Goal: Task Accomplishment & Management: Complete application form

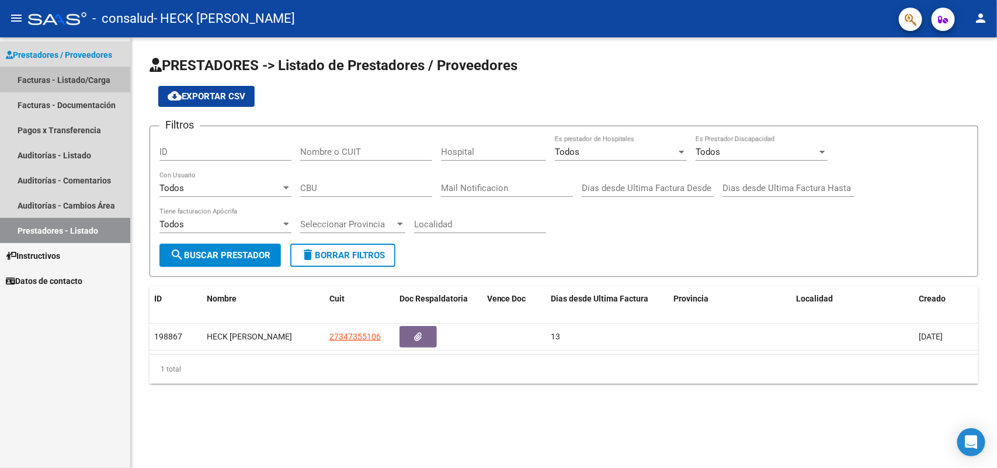
click at [79, 74] on link "Facturas - Listado/Carga" at bounding box center [65, 79] width 130 height 25
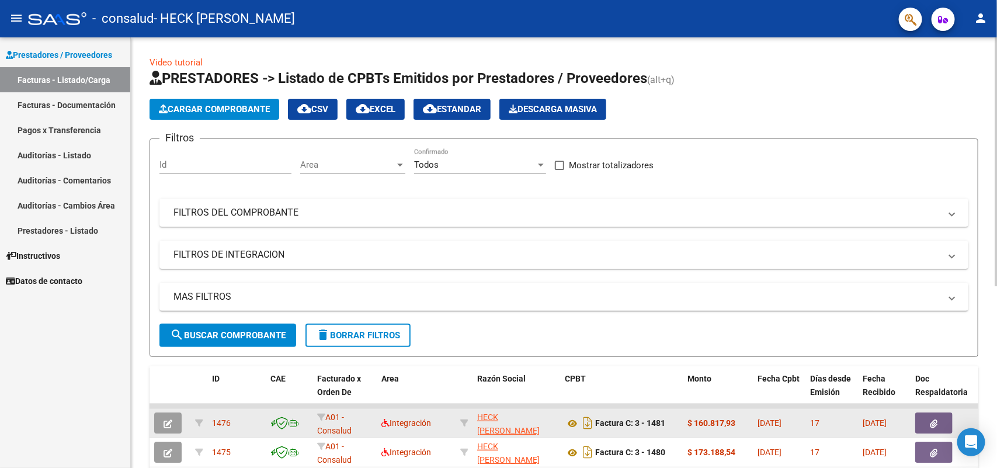
click at [167, 422] on icon "button" at bounding box center [168, 423] width 9 height 9
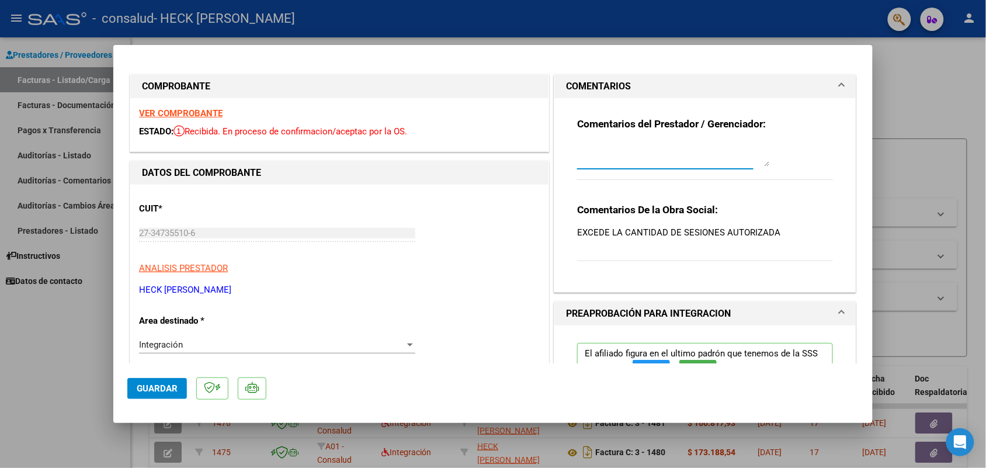
click at [590, 156] on textarea at bounding box center [673, 154] width 193 height 23
type textarea "ACABO DE SUBIR DE NUEVO LA FACTURACION POR LA CANTIDAD AUTTORIZADA"
click at [152, 380] on button "Guardar" at bounding box center [157, 388] width 60 height 21
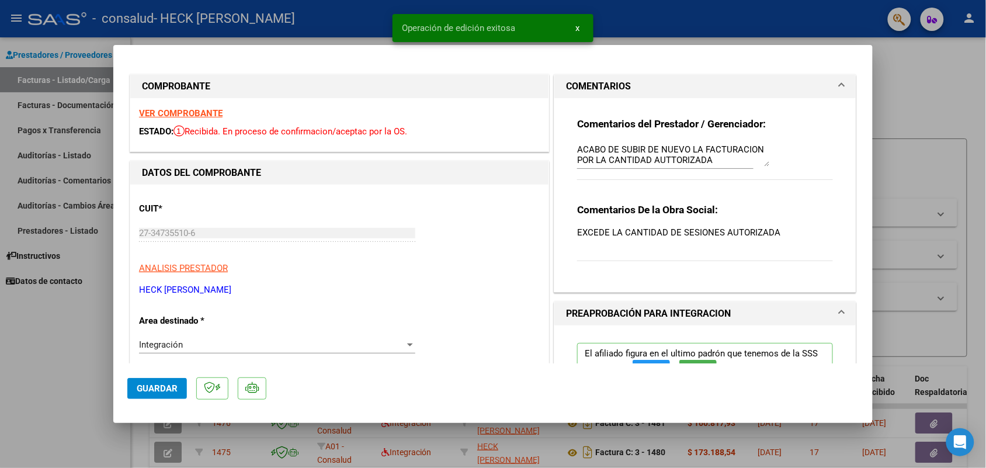
click at [681, 11] on div at bounding box center [493, 234] width 986 height 468
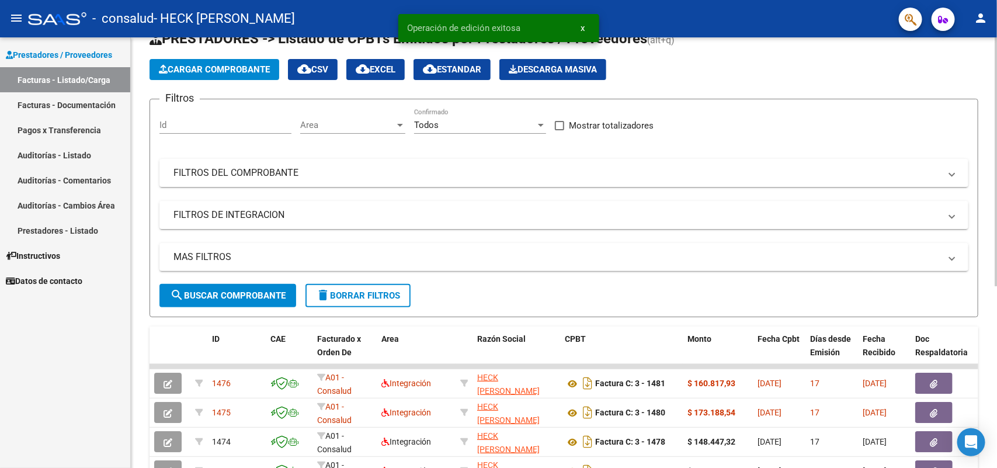
scroll to position [73, 0]
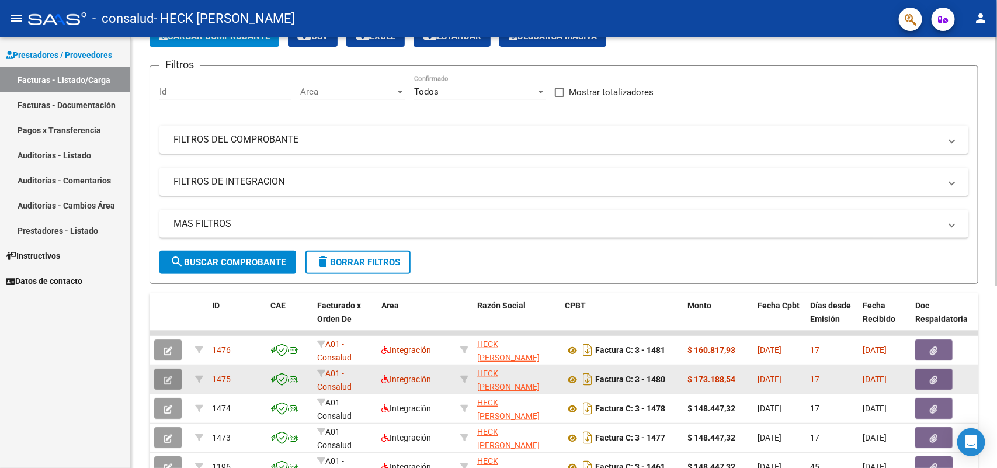
click at [164, 378] on icon "button" at bounding box center [168, 380] width 9 height 9
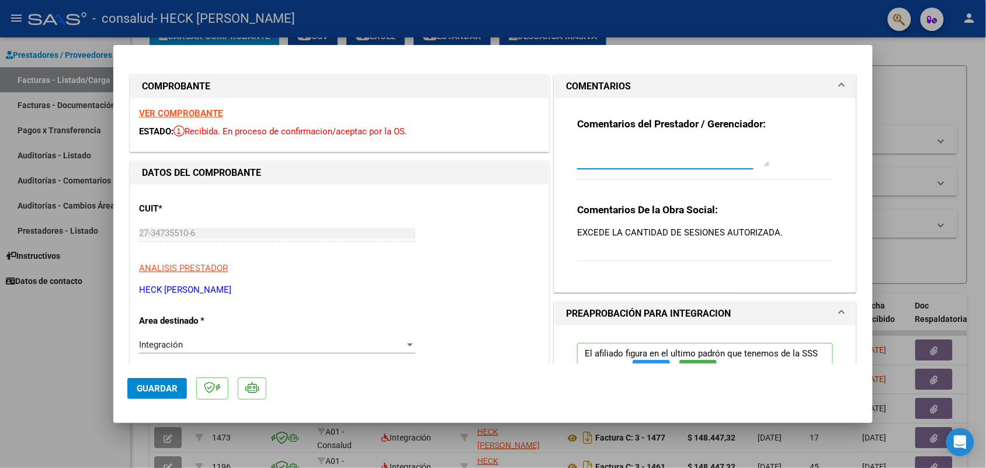
click at [640, 158] on textarea at bounding box center [673, 154] width 193 height 23
type textarea "ACABO DE SUBIR DE NUEVO LA FACTURACION POR LA CANTIDAD AUTORIZADA"
click at [165, 386] on span "Guardar" at bounding box center [157, 388] width 41 height 11
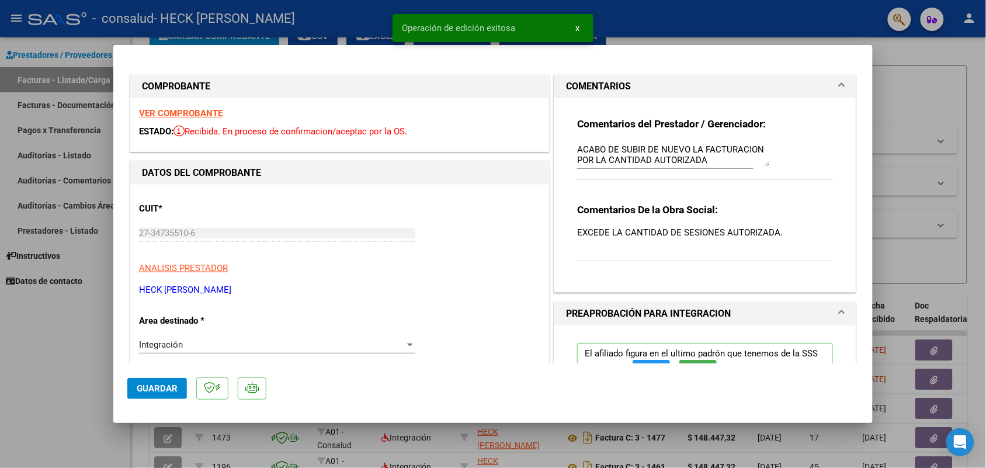
click at [634, 16] on div at bounding box center [493, 234] width 986 height 468
type input "$ 0,00"
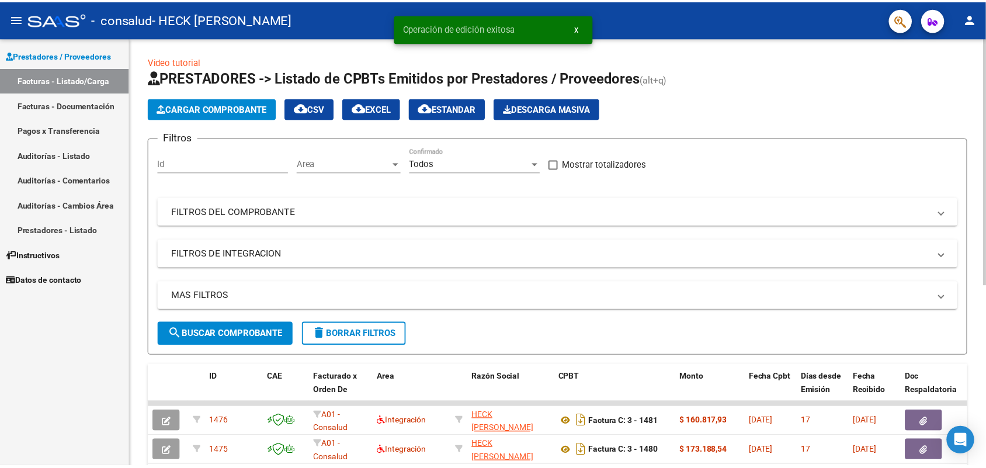
scroll to position [0, 0]
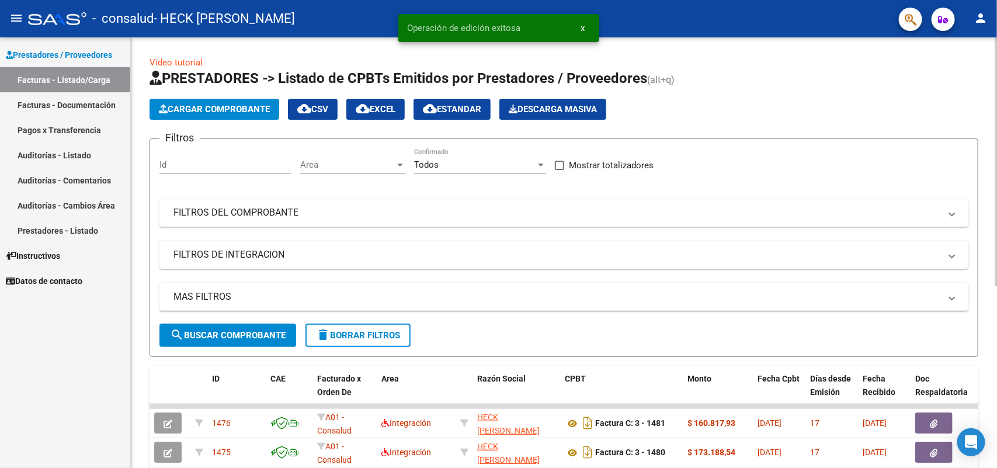
click at [192, 105] on span "Cargar Comprobante" at bounding box center [214, 109] width 111 height 11
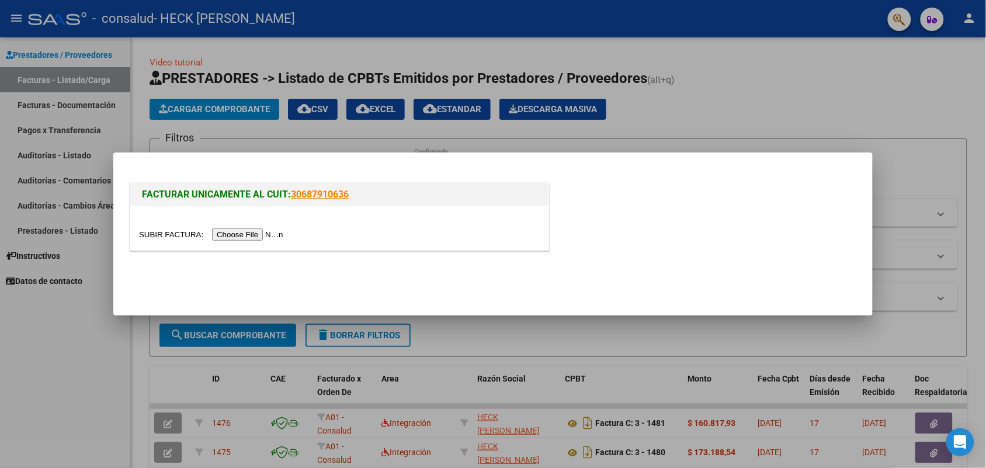
click at [255, 235] on input "file" at bounding box center [213, 234] width 148 height 12
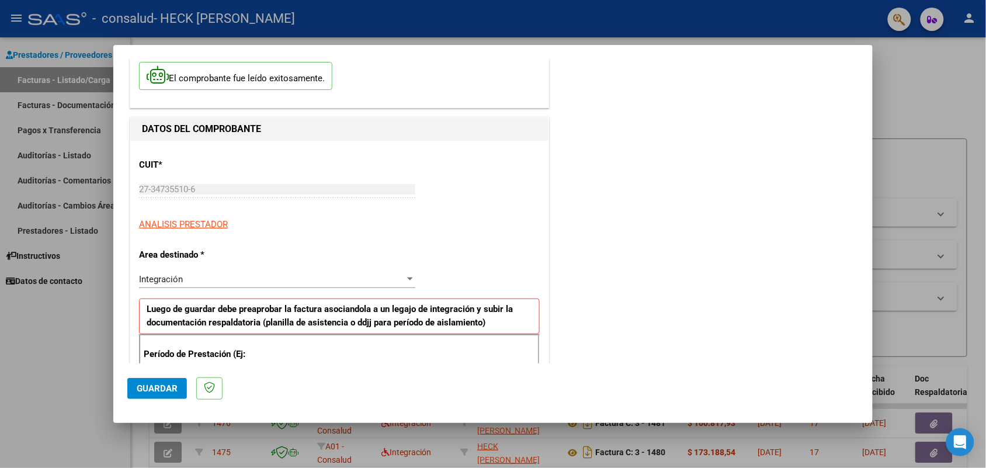
scroll to position [73, 0]
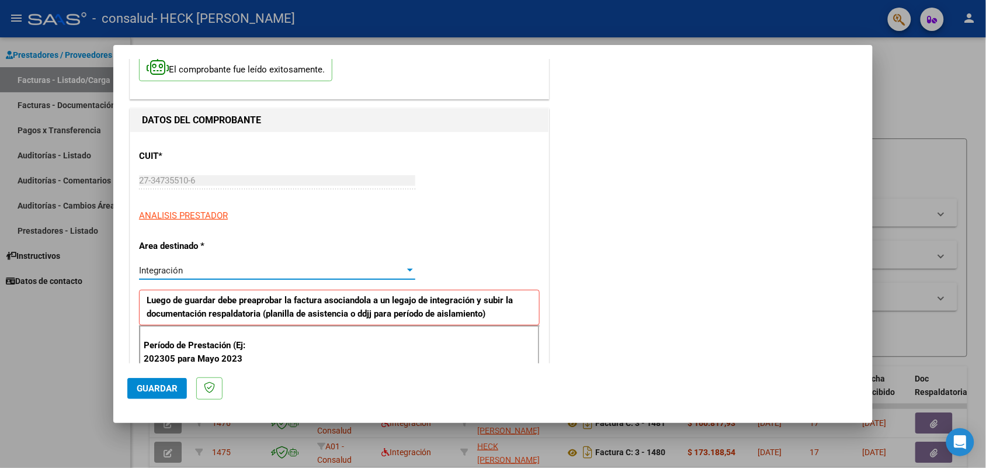
click at [211, 272] on div "Integración" at bounding box center [272, 270] width 266 height 11
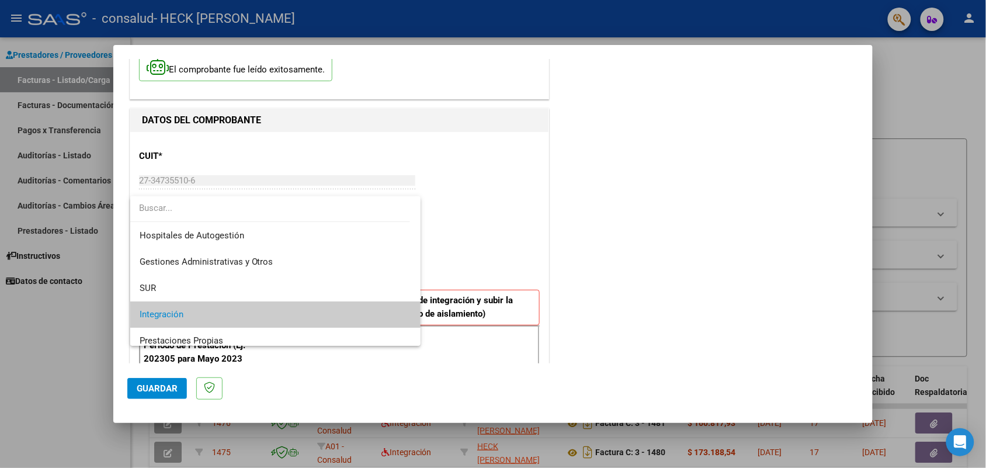
scroll to position [44, 0]
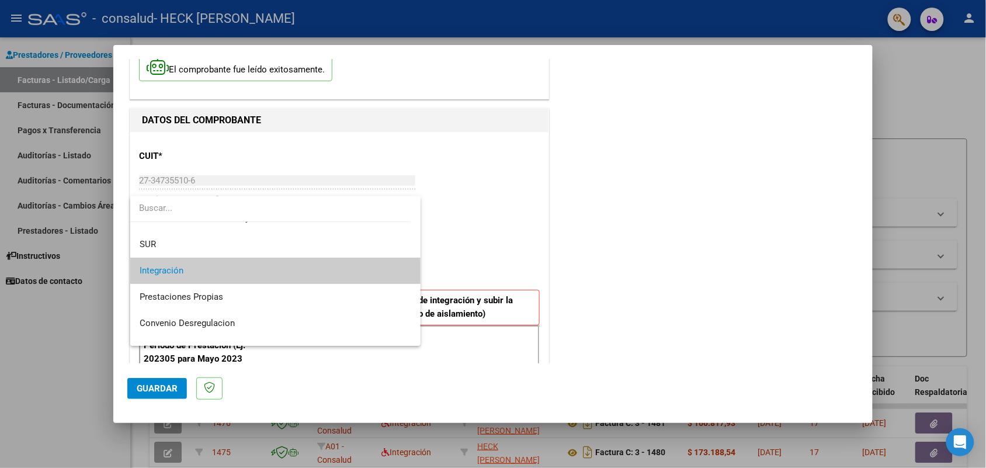
click at [209, 264] on span "Integración" at bounding box center [276, 271] width 272 height 26
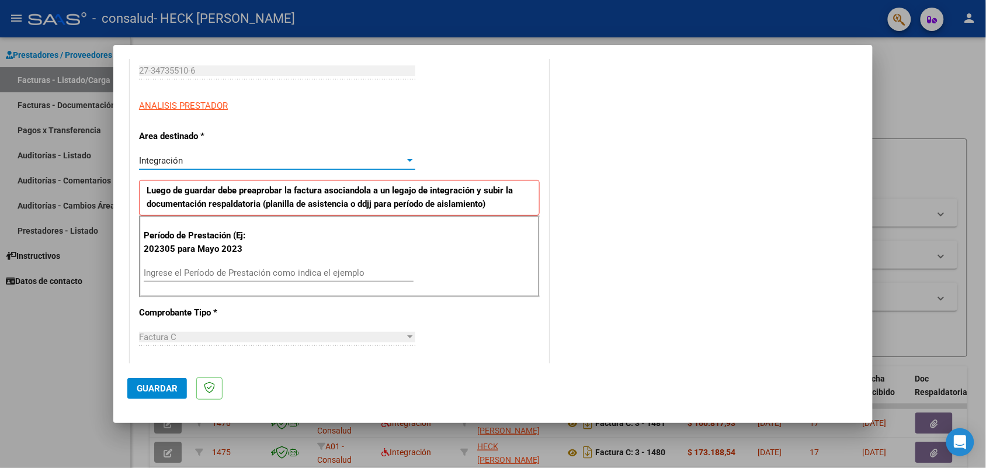
scroll to position [219, 0]
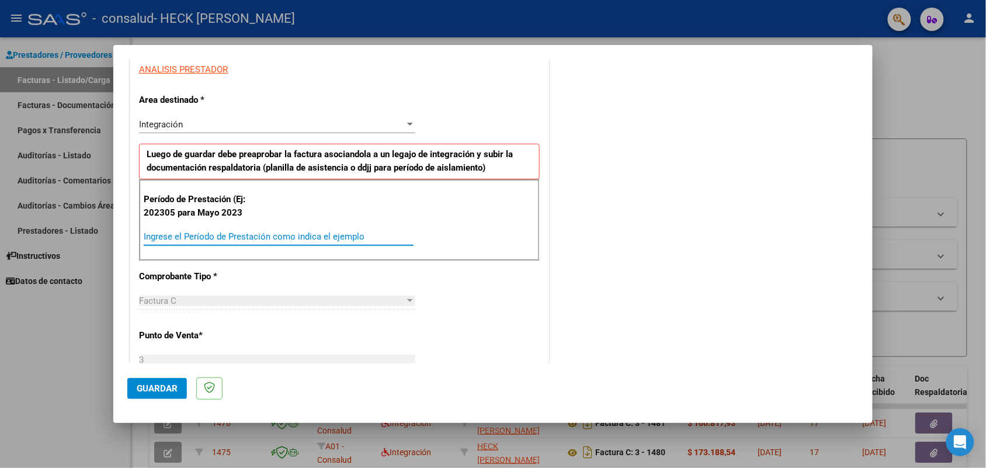
click at [168, 238] on input "Ingrese el Período de Prestación como indica el ejemplo" at bounding box center [279, 236] width 270 height 11
type input "0"
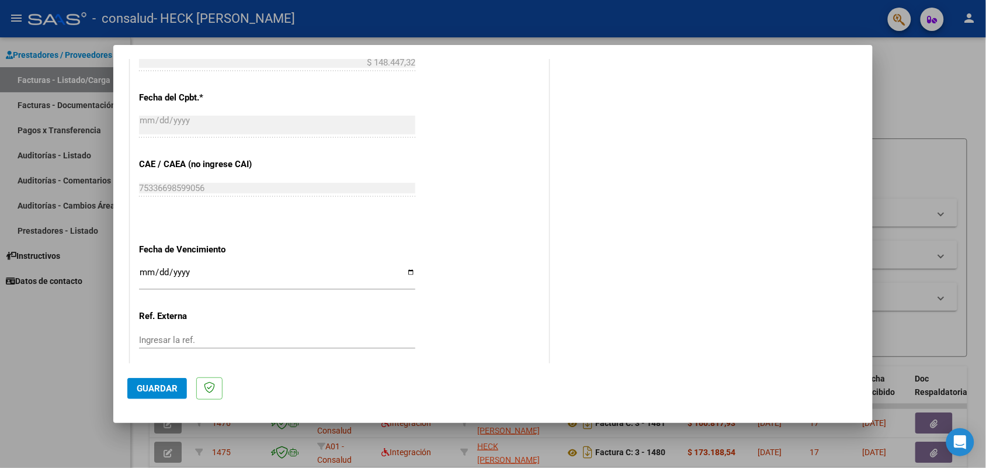
scroll to position [657, 0]
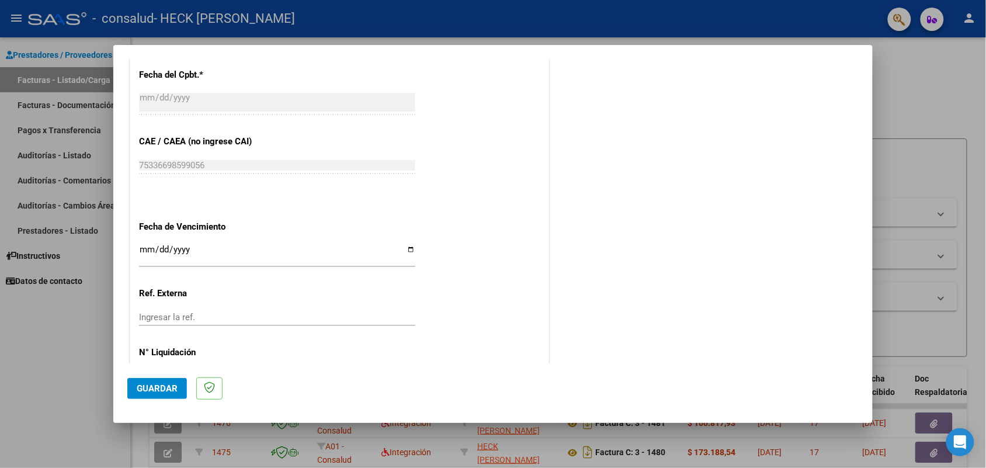
type input "202507"
click at [141, 252] on input "Ingresar la fecha" at bounding box center [277, 254] width 276 height 19
type input "[DATE]"
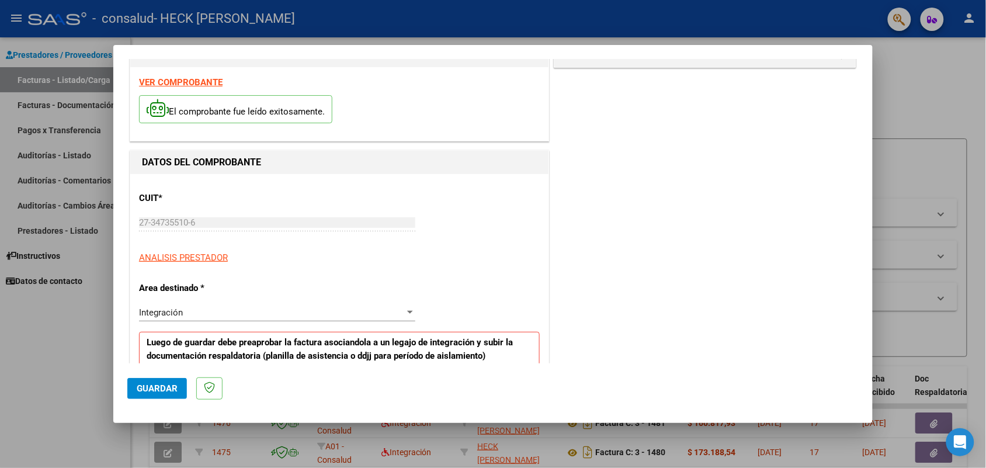
scroll to position [0, 0]
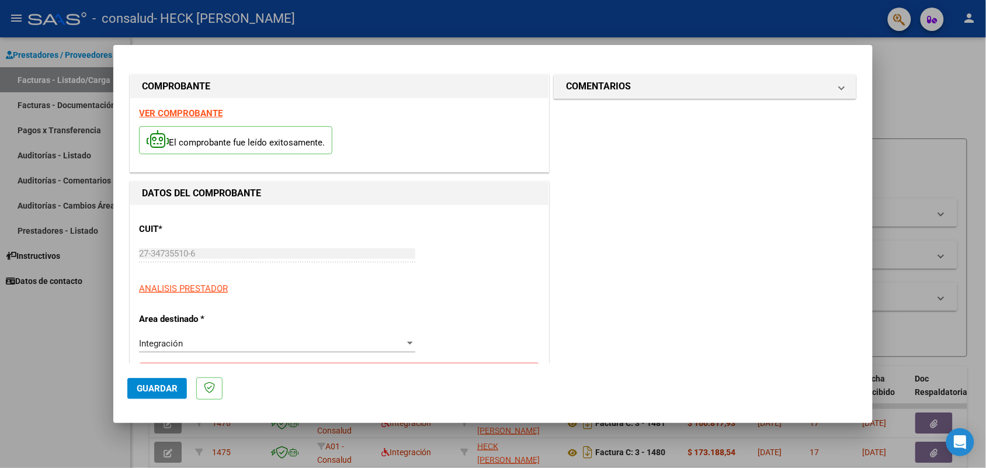
click at [165, 384] on span "Guardar" at bounding box center [157, 388] width 41 height 11
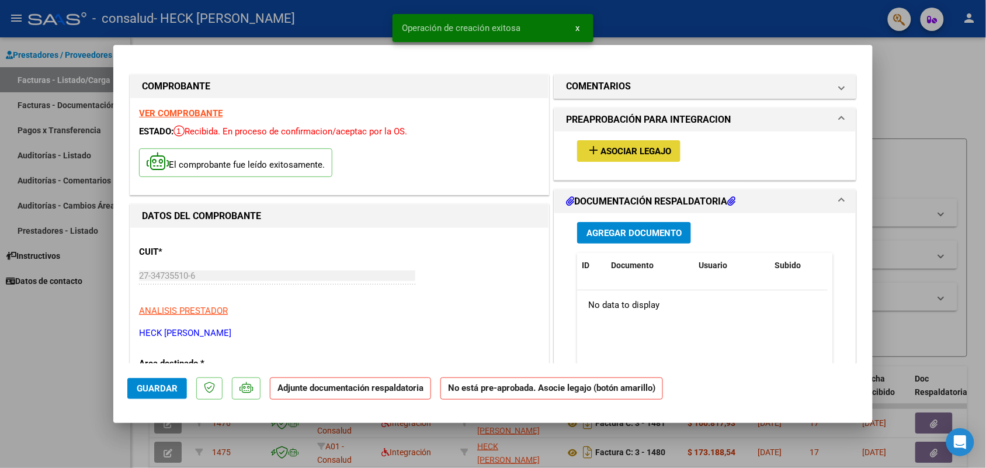
click at [623, 159] on button "add Asociar Legajo" at bounding box center [628, 151] width 103 height 22
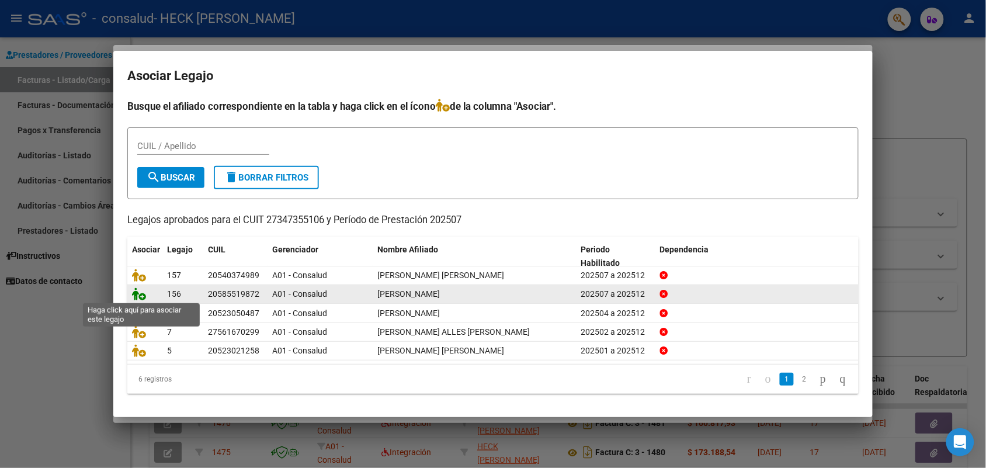
click at [138, 294] on icon at bounding box center [139, 293] width 14 height 13
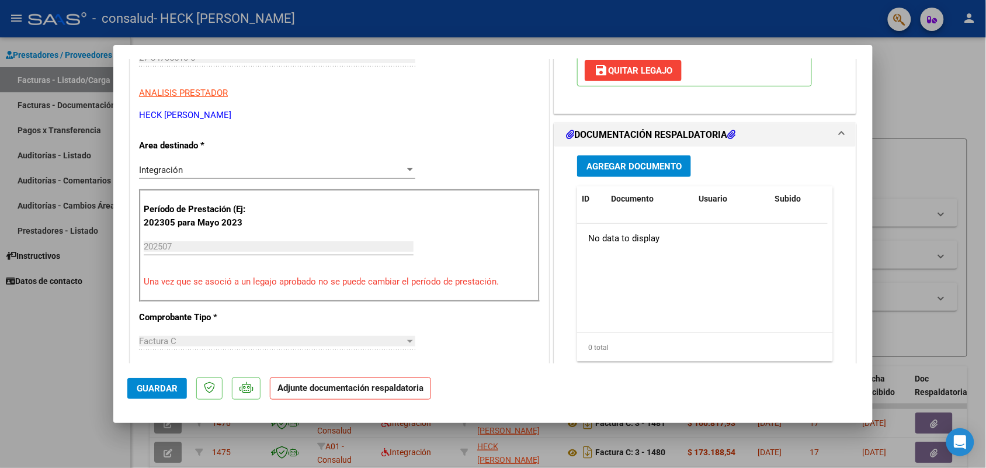
scroll to position [219, 0]
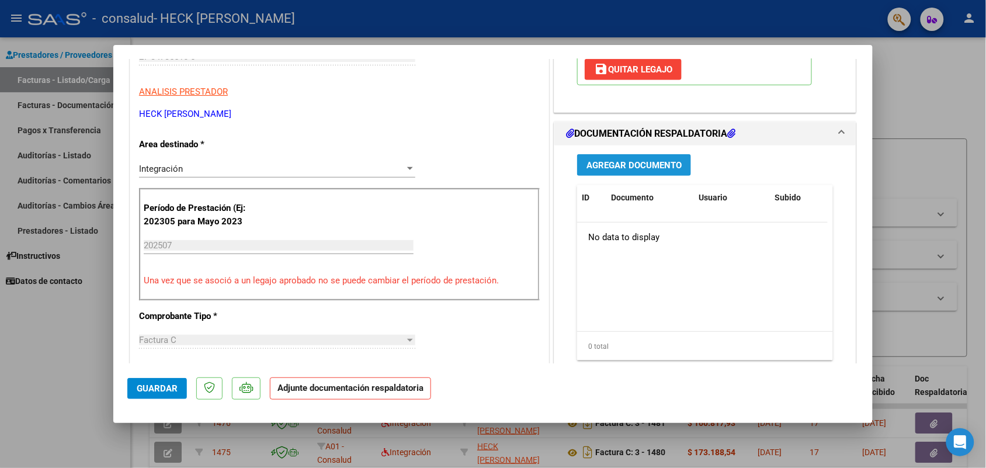
click at [627, 170] on span "Agregar Documento" at bounding box center [633, 165] width 95 height 11
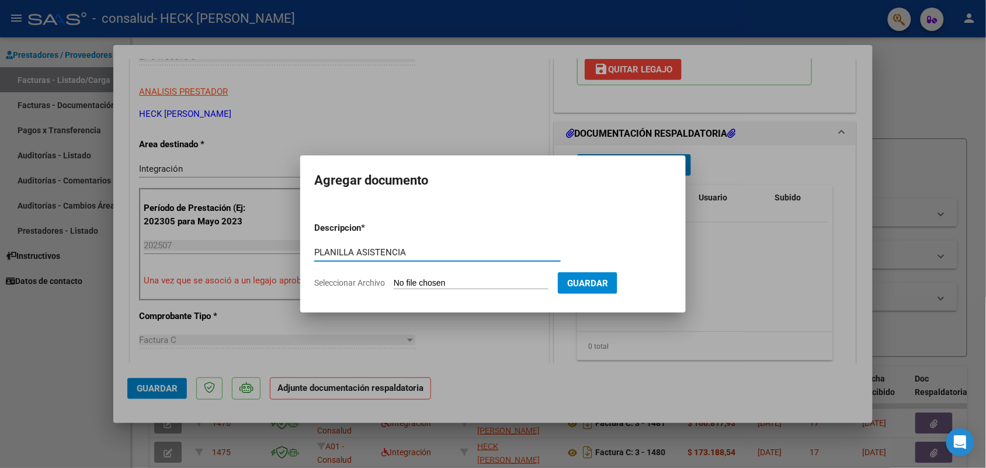
type input "PLANILLA ASISTENCIA"
click at [504, 282] on input "Seleccionar Archivo" at bounding box center [471, 283] width 155 height 11
type input "C:\fakepath\planilla asistencia [PERSON_NAME] [DATE] psp.pdf"
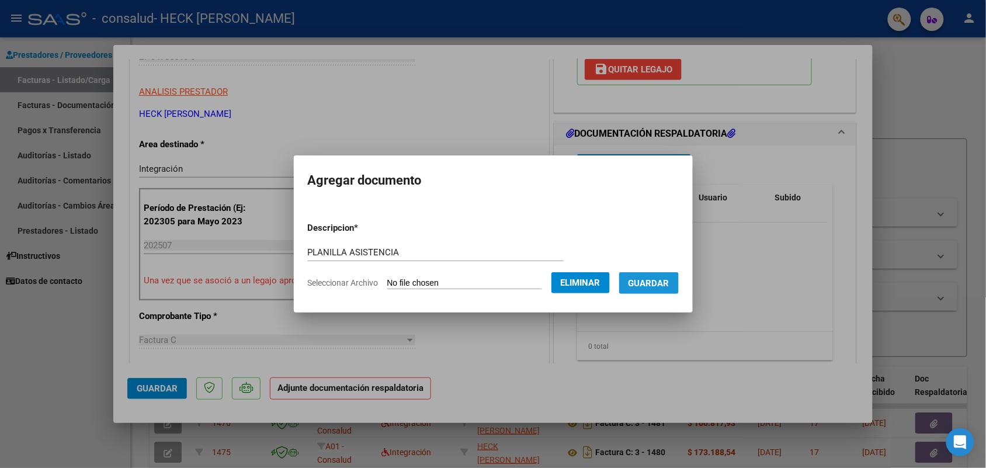
click at [652, 279] on span "Guardar" at bounding box center [649, 283] width 41 height 11
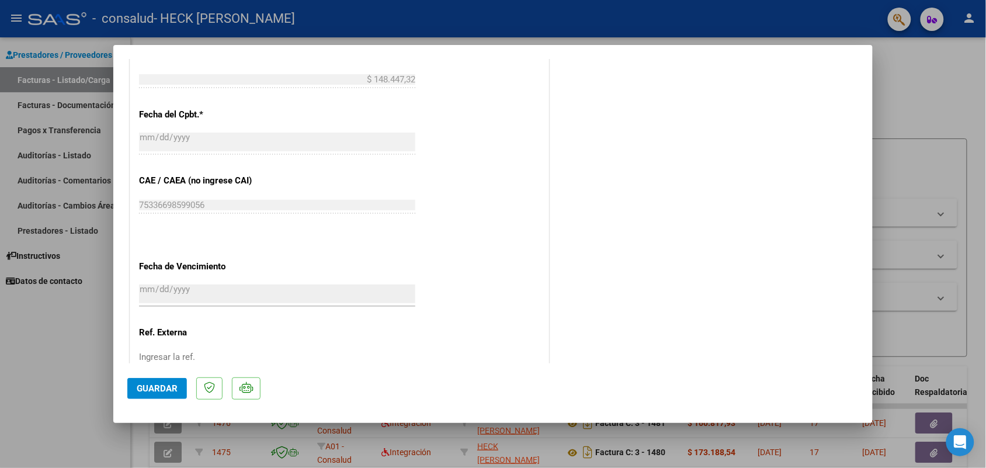
scroll to position [742, 0]
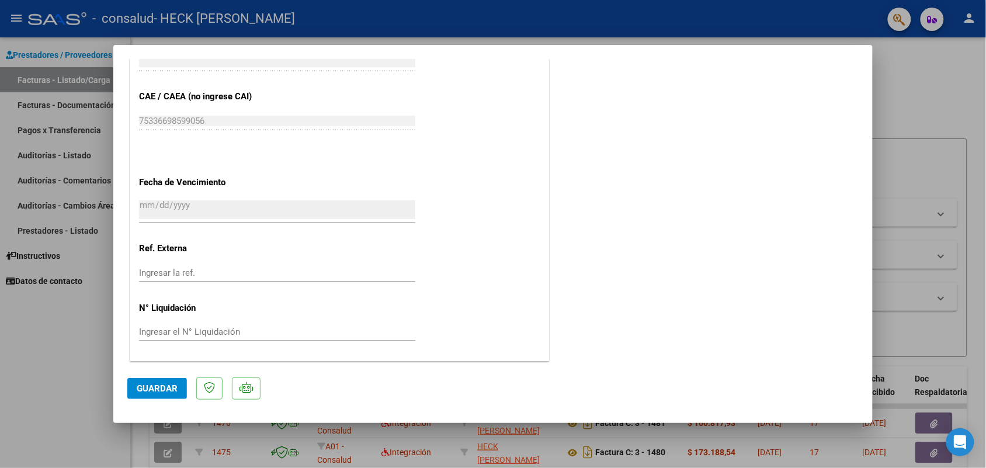
click at [166, 391] on span "Guardar" at bounding box center [157, 388] width 41 height 11
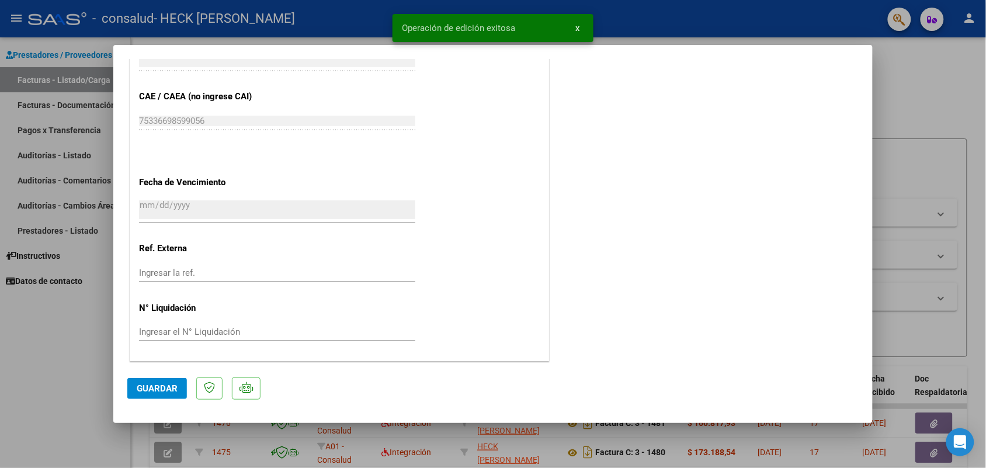
click at [928, 74] on div at bounding box center [493, 234] width 986 height 468
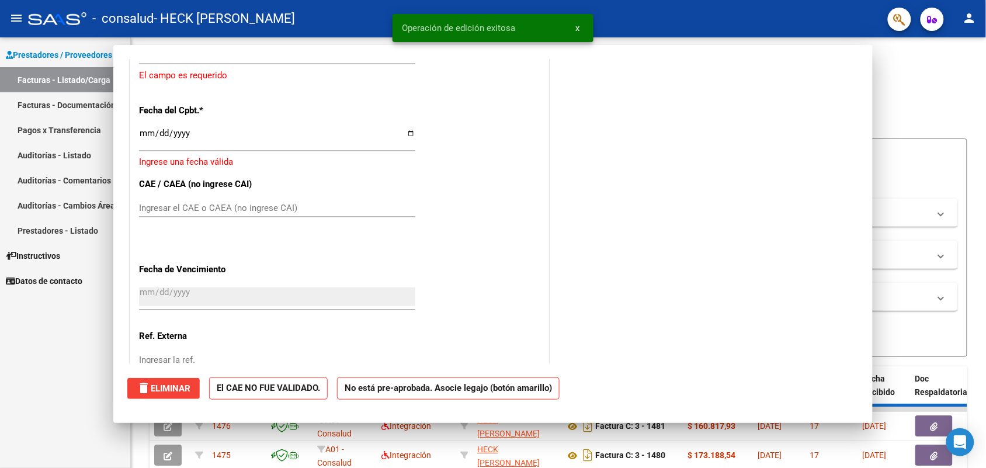
scroll to position [0, 0]
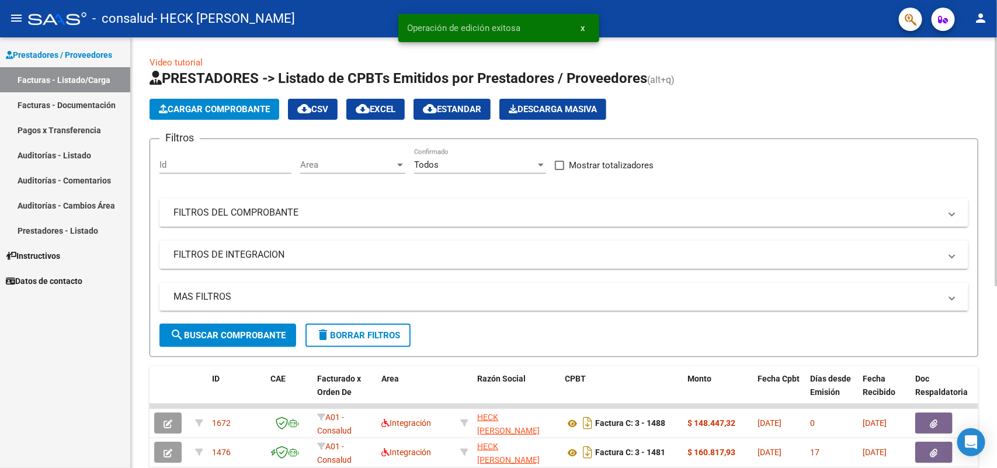
click at [240, 106] on span "Cargar Comprobante" at bounding box center [214, 109] width 111 height 11
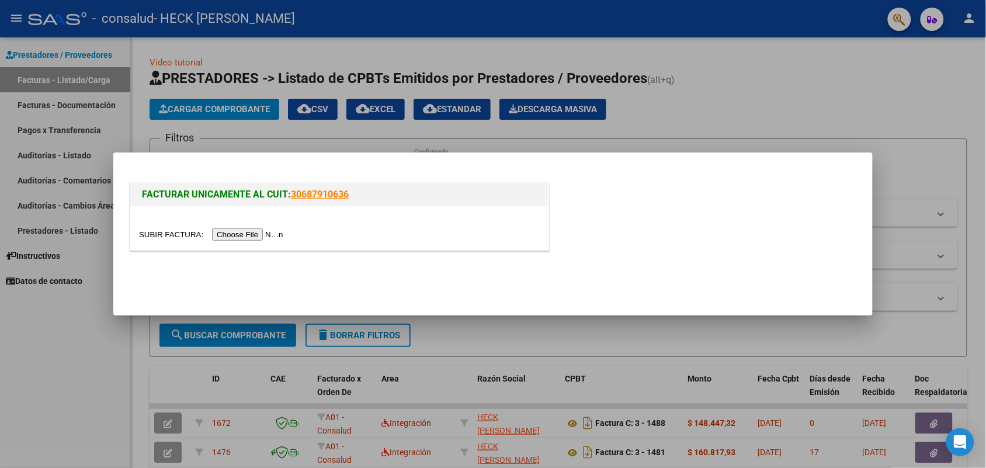
click at [246, 234] on input "file" at bounding box center [213, 234] width 148 height 12
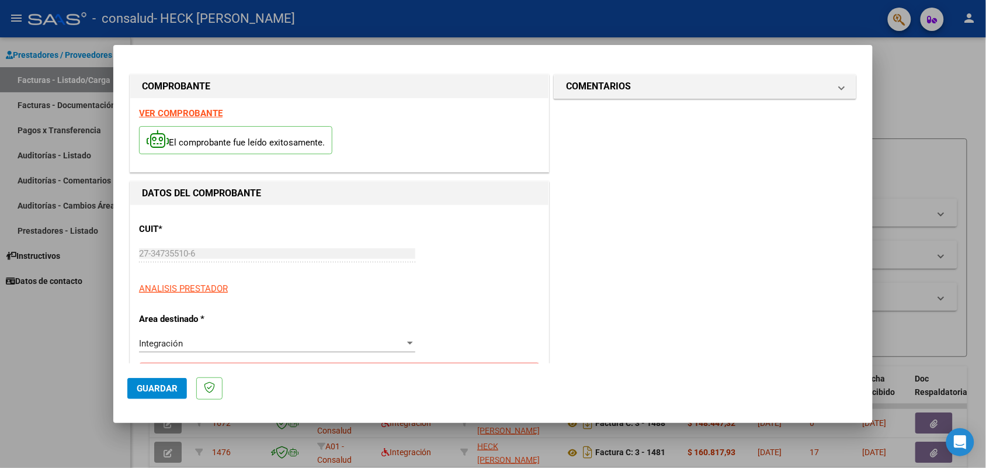
scroll to position [73, 0]
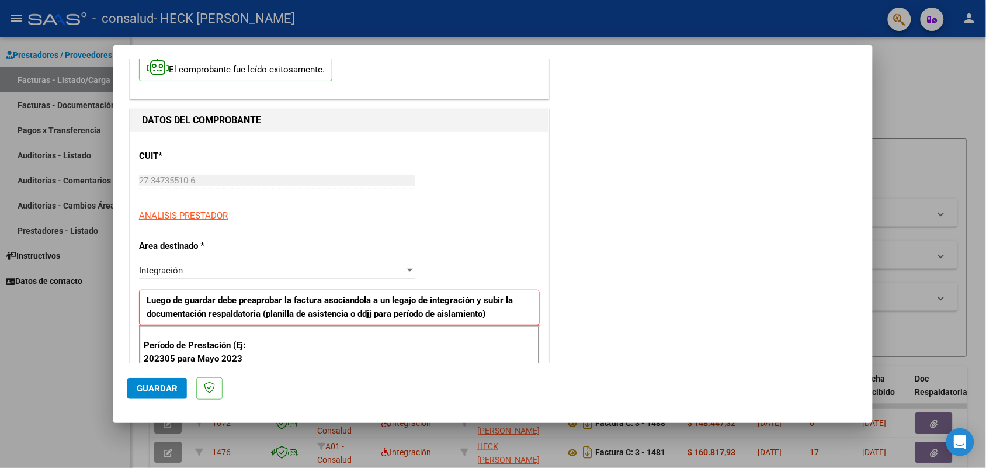
click at [253, 270] on div "Integración" at bounding box center [272, 270] width 266 height 11
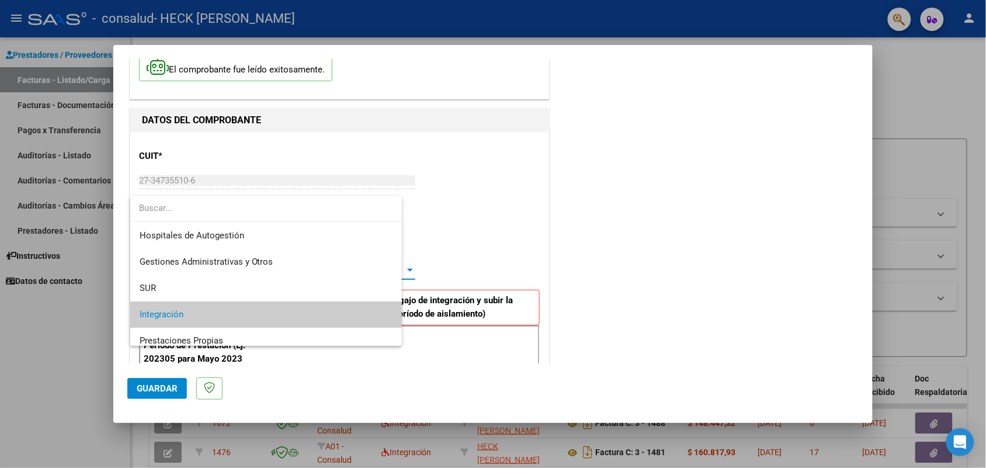
scroll to position [44, 0]
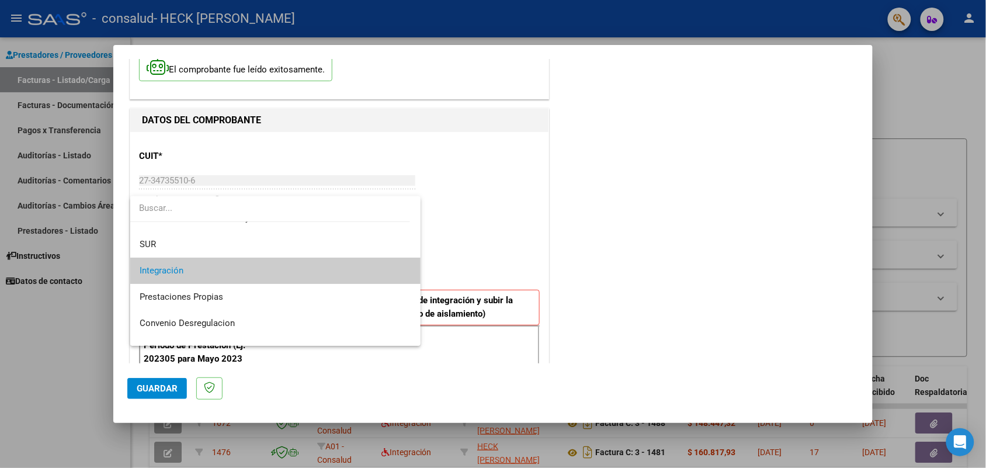
click at [230, 272] on span "Integración" at bounding box center [276, 271] width 272 height 26
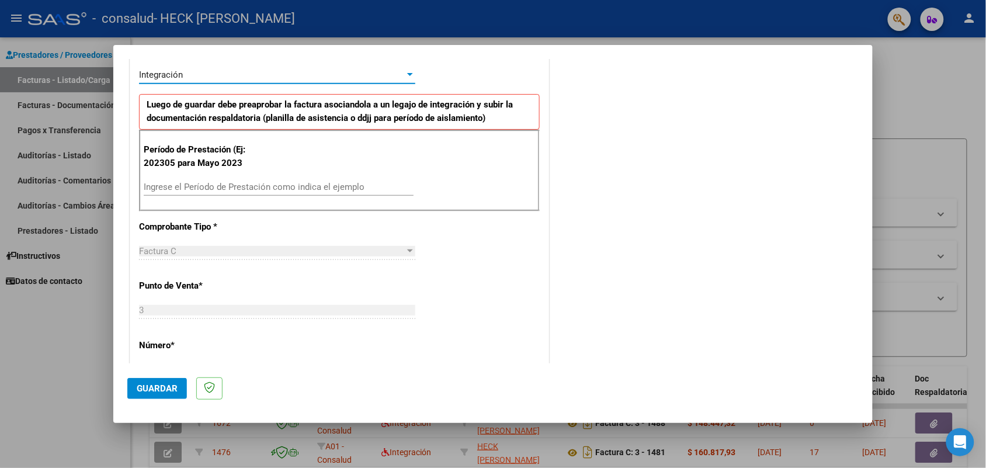
scroll to position [292, 0]
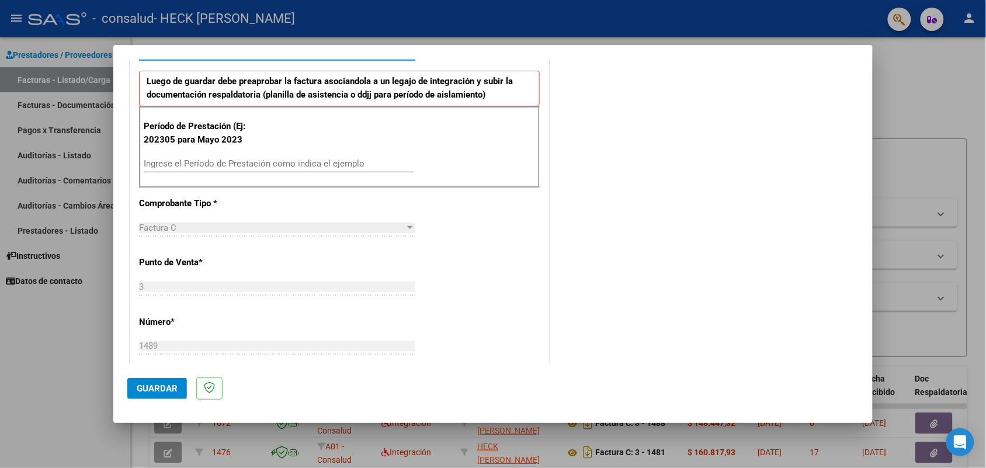
click at [169, 166] on input "Ingrese el Período de Prestación como indica el ejemplo" at bounding box center [279, 163] width 270 height 11
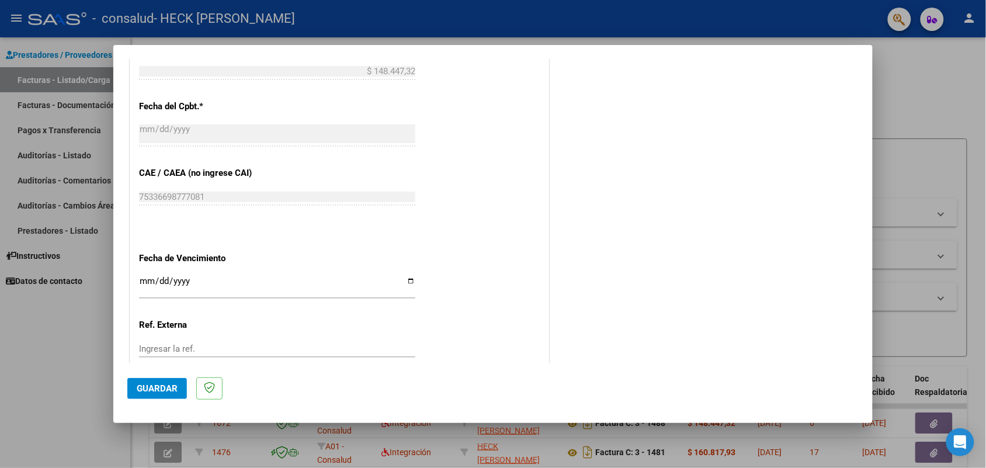
scroll to position [704, 0]
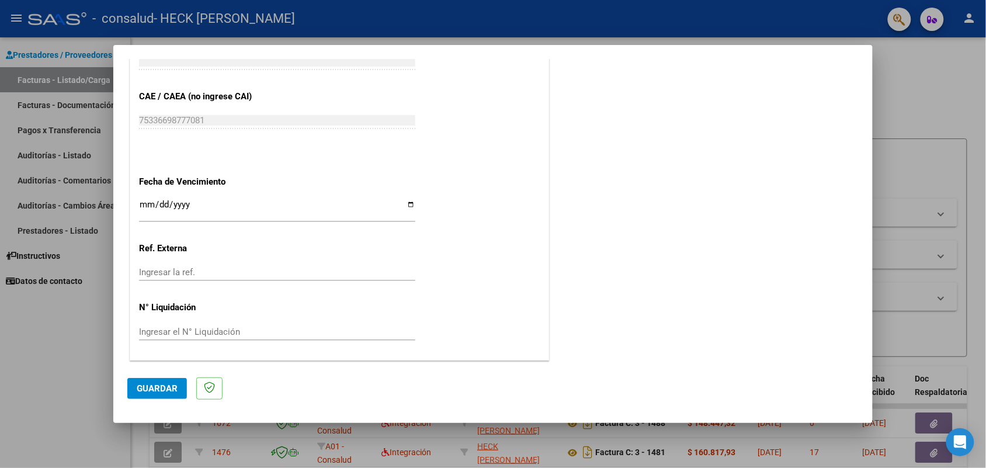
type input "202507"
click at [140, 206] on input "Ingresar la fecha" at bounding box center [277, 209] width 276 height 19
type input "[DATE]"
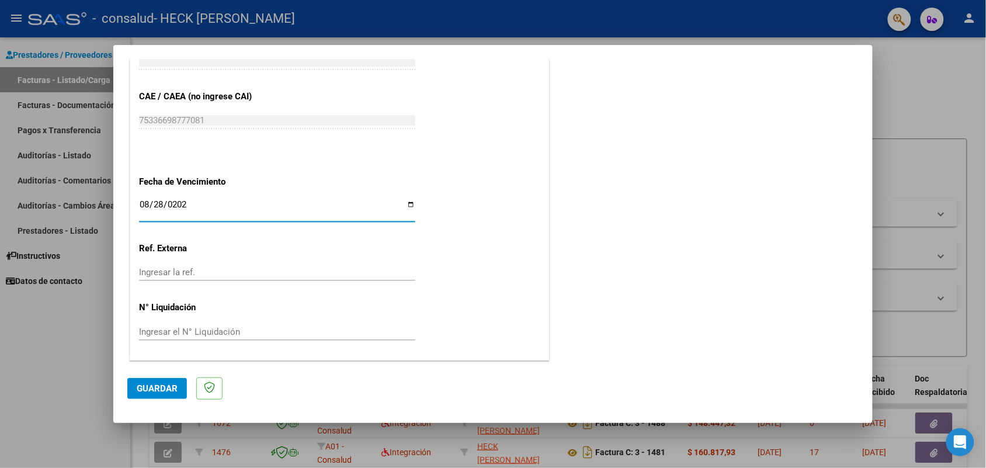
click at [183, 393] on button "Guardar" at bounding box center [157, 388] width 60 height 21
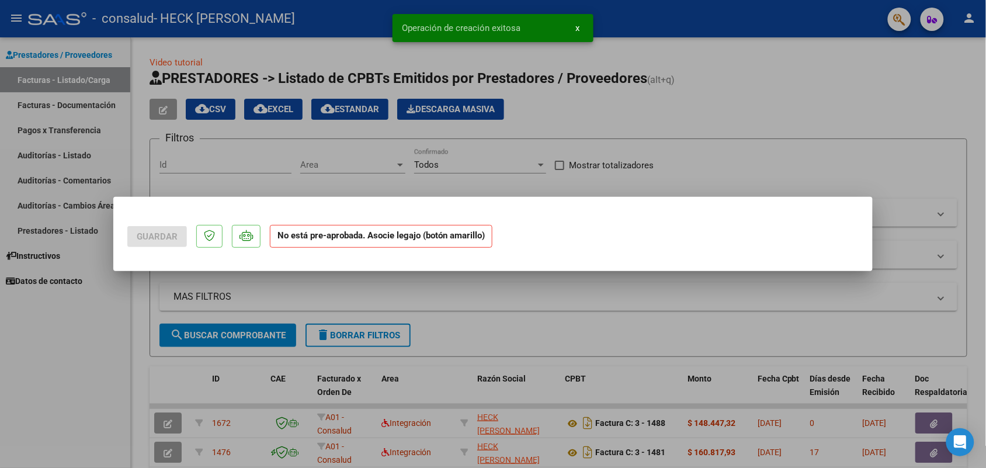
scroll to position [0, 0]
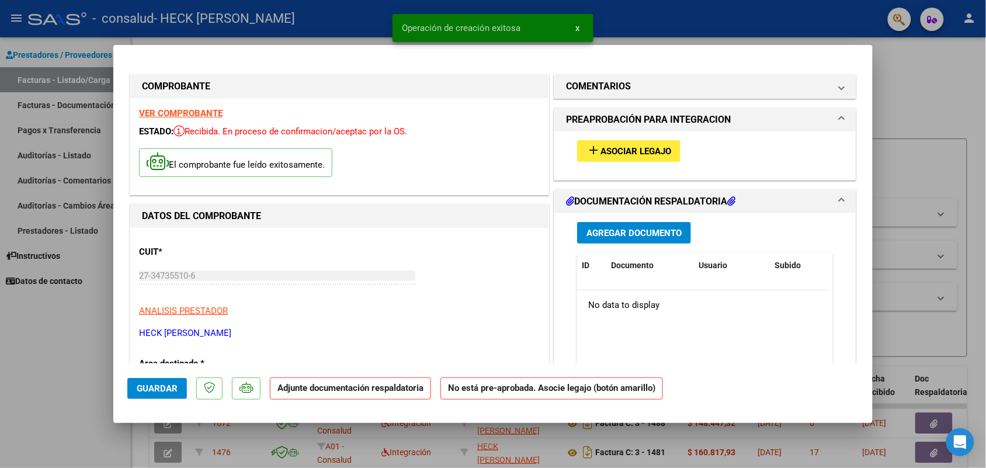
click at [659, 152] on span "Asociar Legajo" at bounding box center [636, 151] width 71 height 11
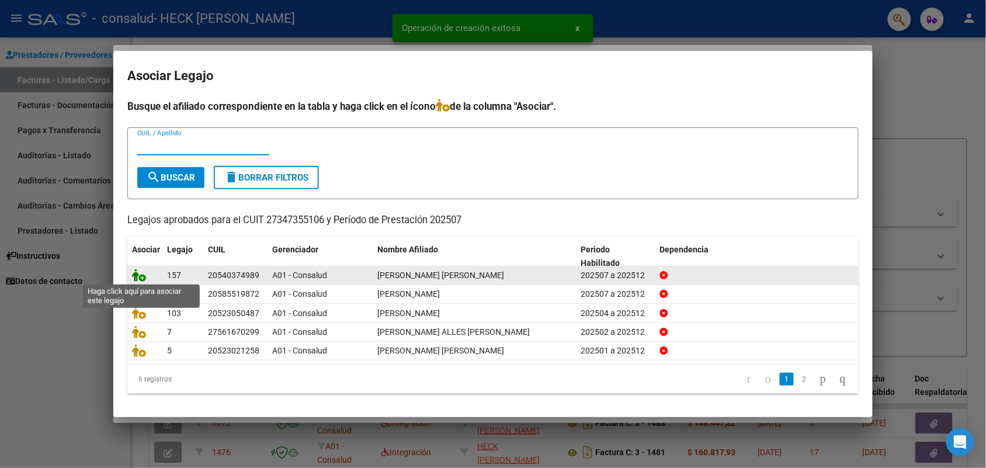
click at [136, 276] on icon at bounding box center [139, 275] width 14 height 13
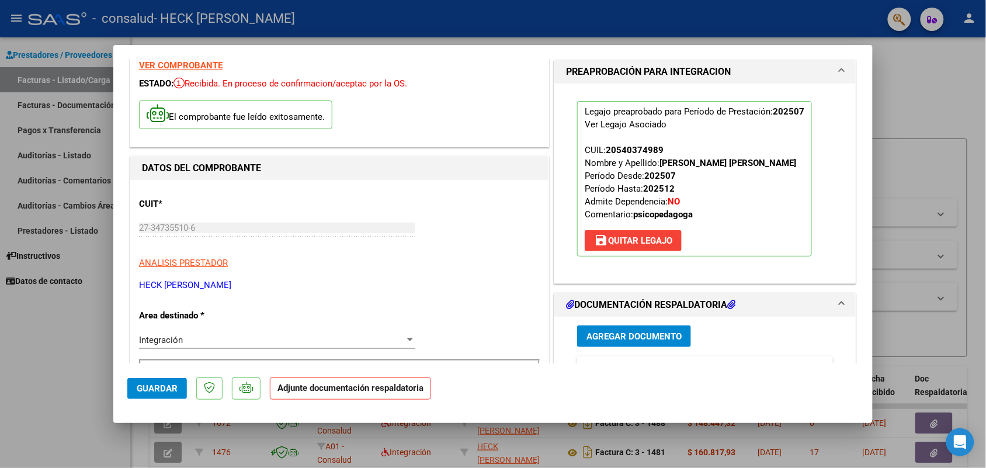
scroll to position [73, 0]
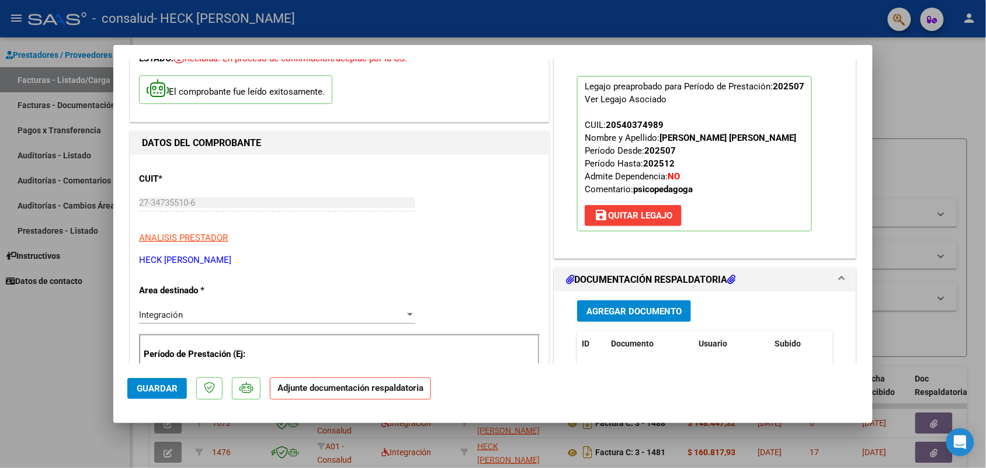
click at [660, 311] on span "Agregar Documento" at bounding box center [633, 311] width 95 height 11
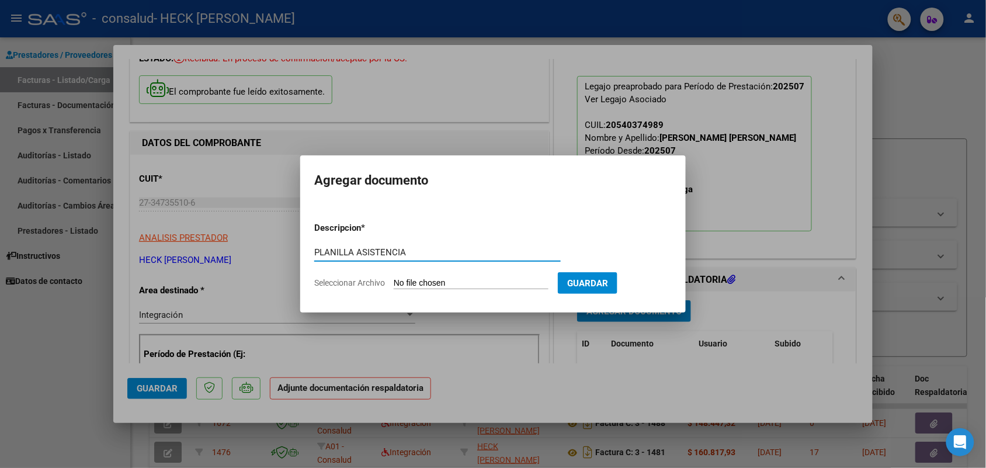
type input "PLANILLA ASISTENCIA"
click at [470, 283] on input "Seleccionar Archivo" at bounding box center [471, 283] width 155 height 11
type input "C:\fakepath\planilla asistencia [PERSON_NAME] [DATE] psp.pdf"
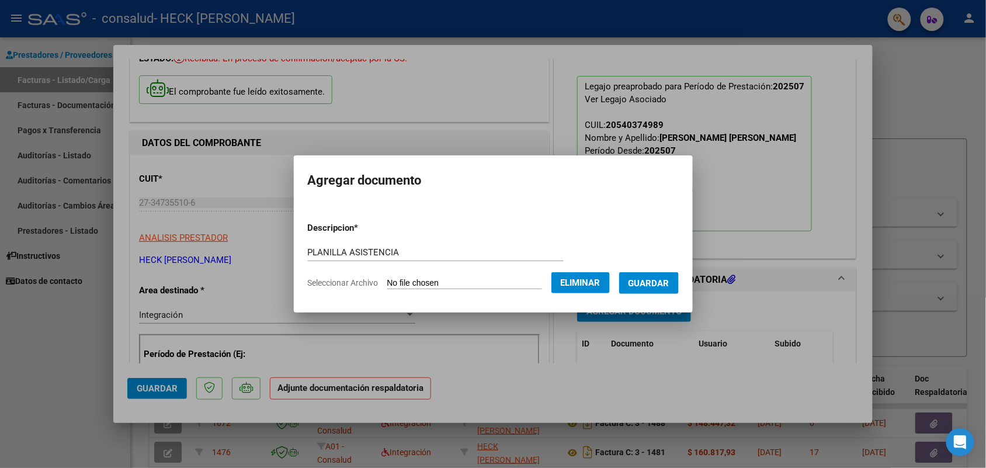
click at [646, 291] on button "Guardar" at bounding box center [649, 283] width 60 height 22
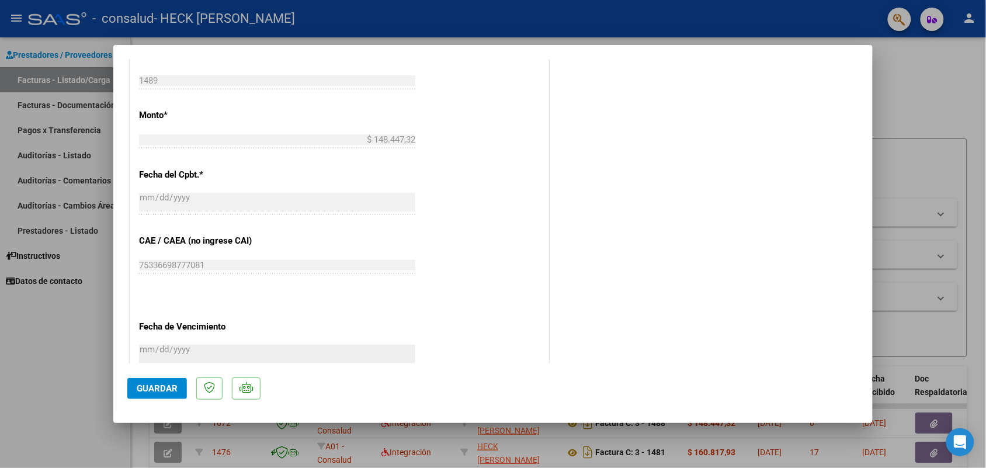
scroll to position [657, 0]
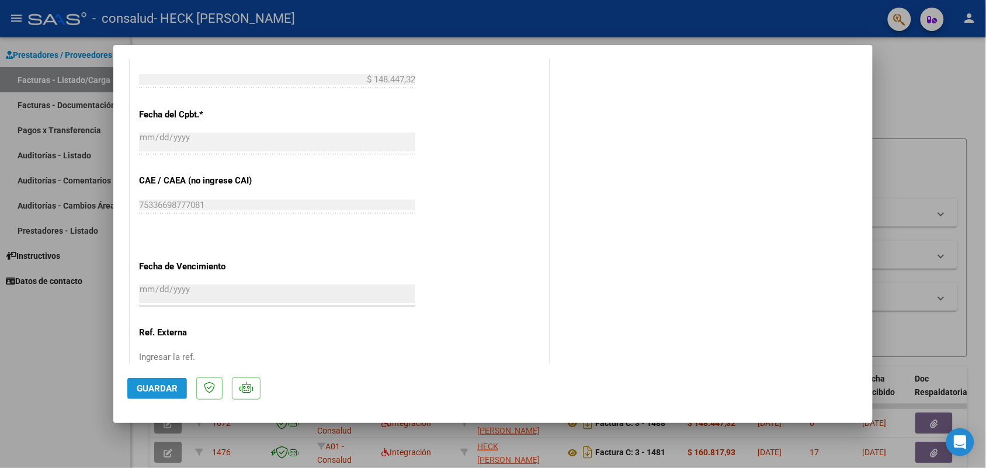
click at [168, 386] on span "Guardar" at bounding box center [157, 388] width 41 height 11
click at [150, 390] on span "Guardar" at bounding box center [157, 388] width 41 height 11
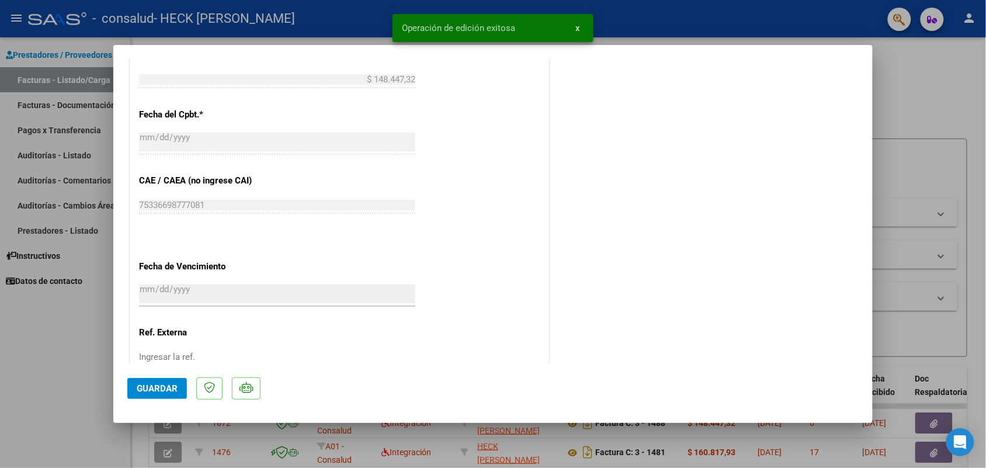
click at [723, 15] on div at bounding box center [493, 234] width 986 height 468
type input "$ 0,00"
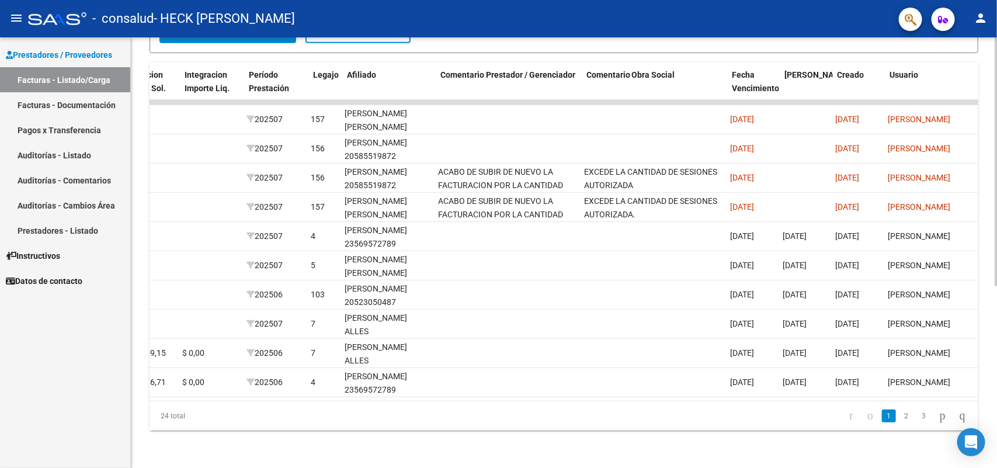
scroll to position [0, 0]
